Goal: Find specific page/section: Find specific page/section

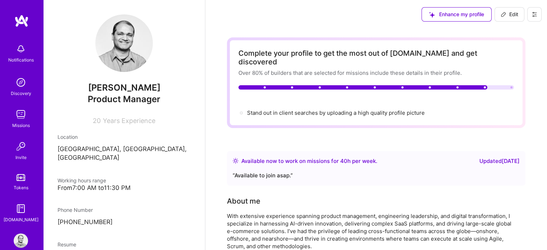
drag, startPoint x: 0, startPoint y: 0, endPoint x: 11, endPoint y: 124, distance: 124.6
click at [12, 124] on div "Missions" at bounding box center [21, 126] width 18 height 8
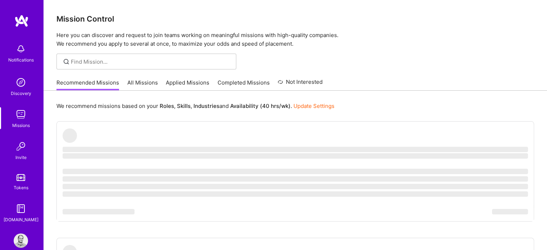
click at [144, 82] on link "All Missions" at bounding box center [142, 85] width 31 height 12
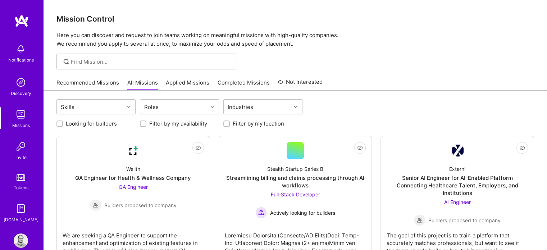
click at [108, 121] on label "Looking for builders" at bounding box center [91, 124] width 51 height 8
click at [63, 122] on input "Looking for builders" at bounding box center [60, 124] width 5 height 5
checkbox input "true"
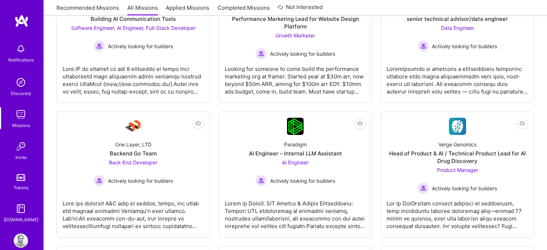
scroll to position [288, 0]
